Goal: Task Accomplishment & Management: Use online tool/utility

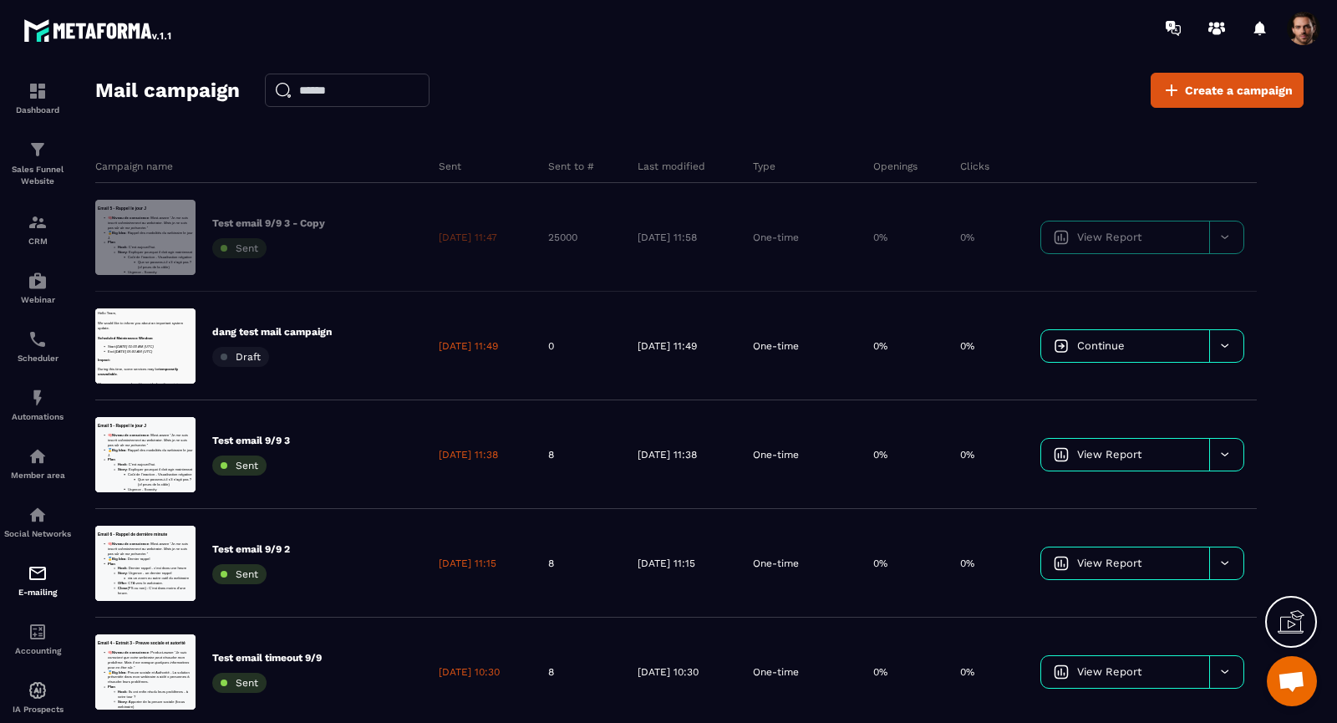
click at [936, 89] on div "Mail campaign Create a campaign" at bounding box center [699, 90] width 1208 height 35
click at [860, 62] on section "Dashboard Sales Funnel Website CRM Webinar Scheduler Automations Member area So…" at bounding box center [668, 413] width 1337 height 714
click at [775, 118] on div "Mail campaign Create a campaign Campaign name Sent Sent to # Last modified Type…" at bounding box center [699, 405] width 1208 height 664
click at [754, 94] on div "Mail campaign Create a campaign" at bounding box center [699, 90] width 1208 height 35
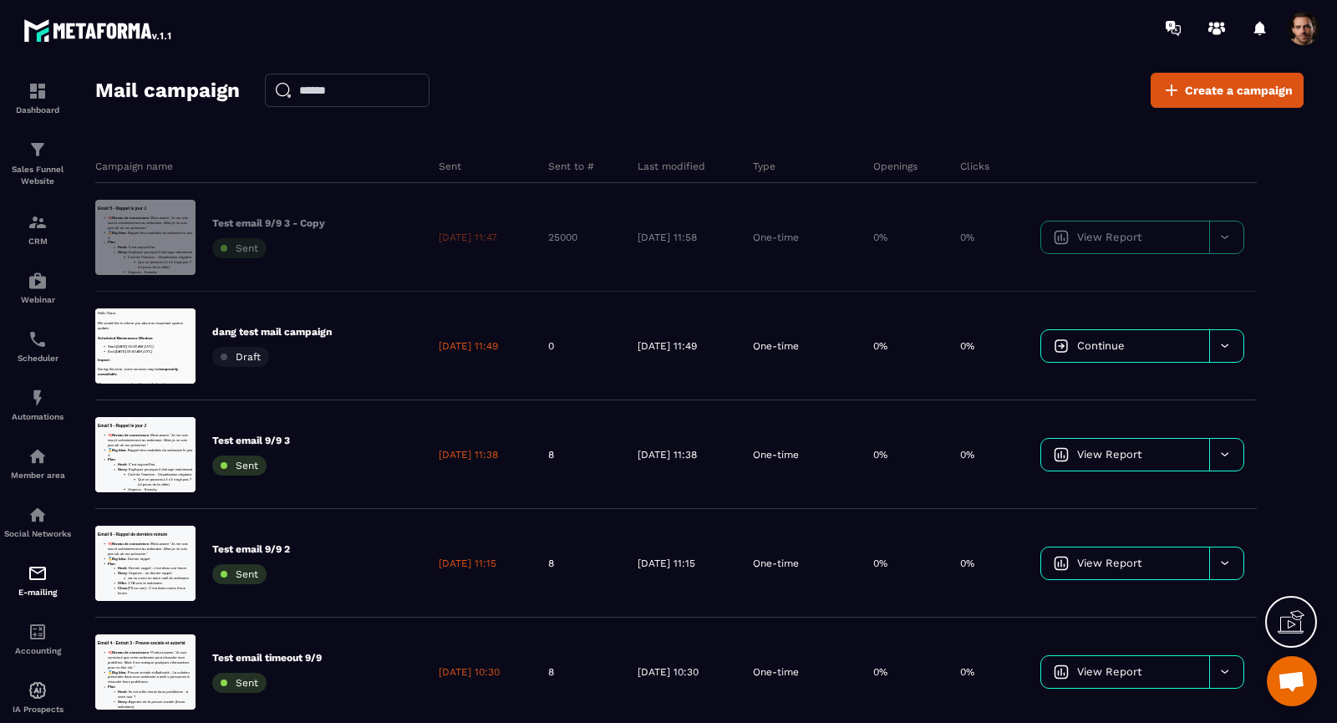
click at [720, 123] on div "Mail campaign Create a campaign Campaign name Sent Sent to # Last modified Type…" at bounding box center [699, 405] width 1208 height 664
